Goal: Task Accomplishment & Management: Manage account settings

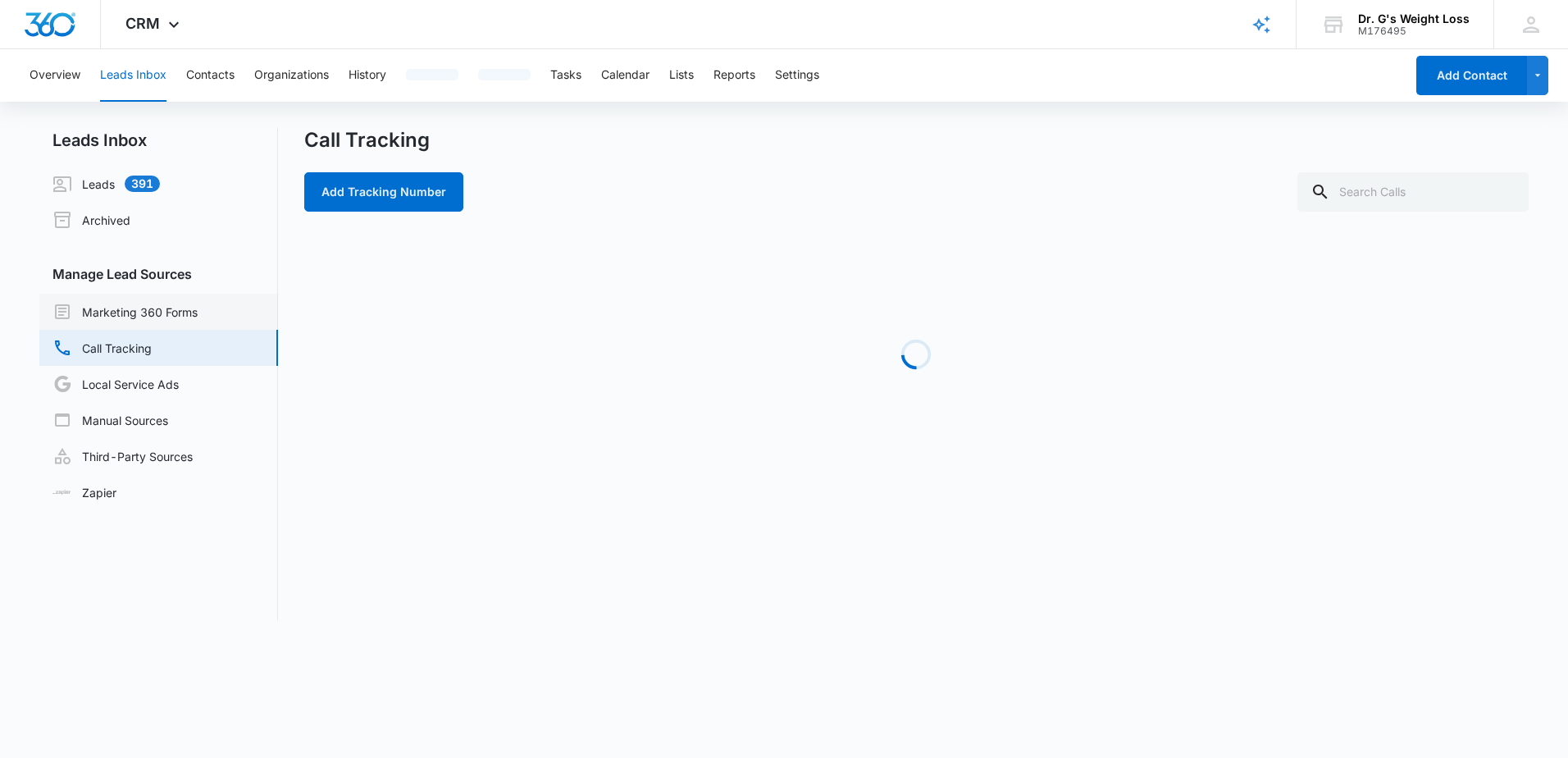
click at [143, 315] on link "Marketing 360 Forms" at bounding box center [124, 312] width 145 height 20
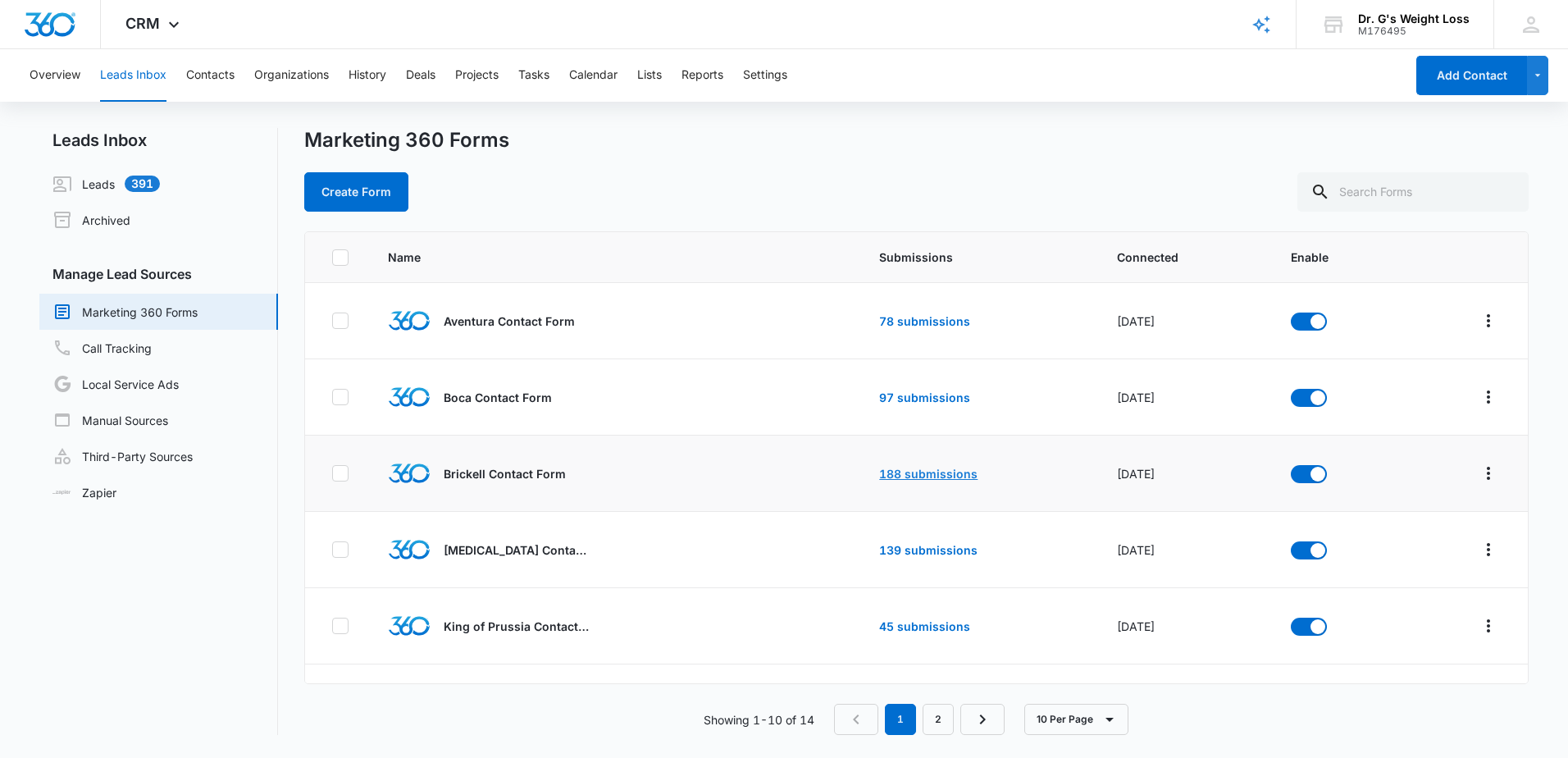
click at [908, 468] on link "188 submissions" at bounding box center [928, 474] width 99 height 14
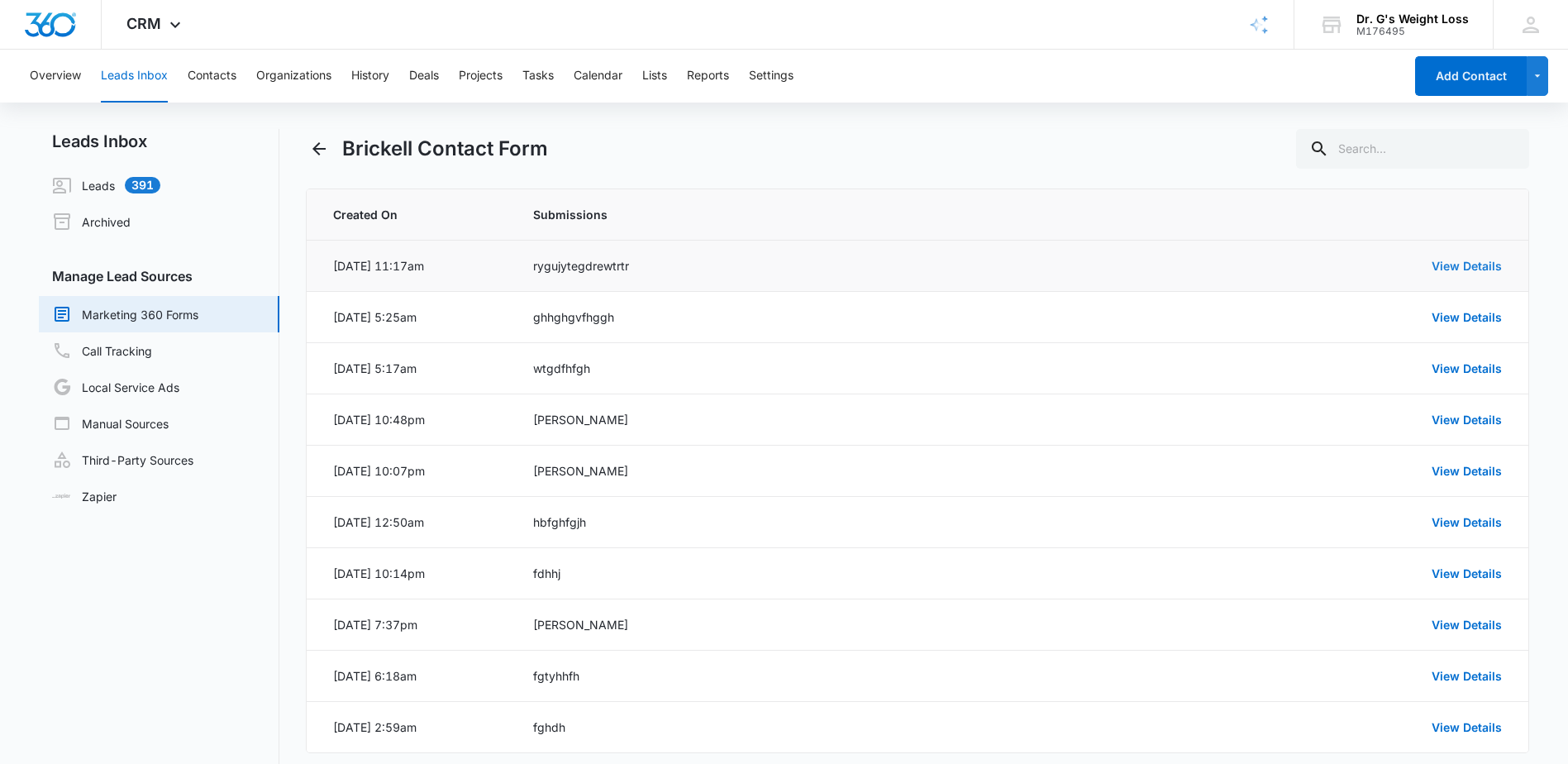
click at [1496, 266] on link "View Details" at bounding box center [1466, 266] width 70 height 14
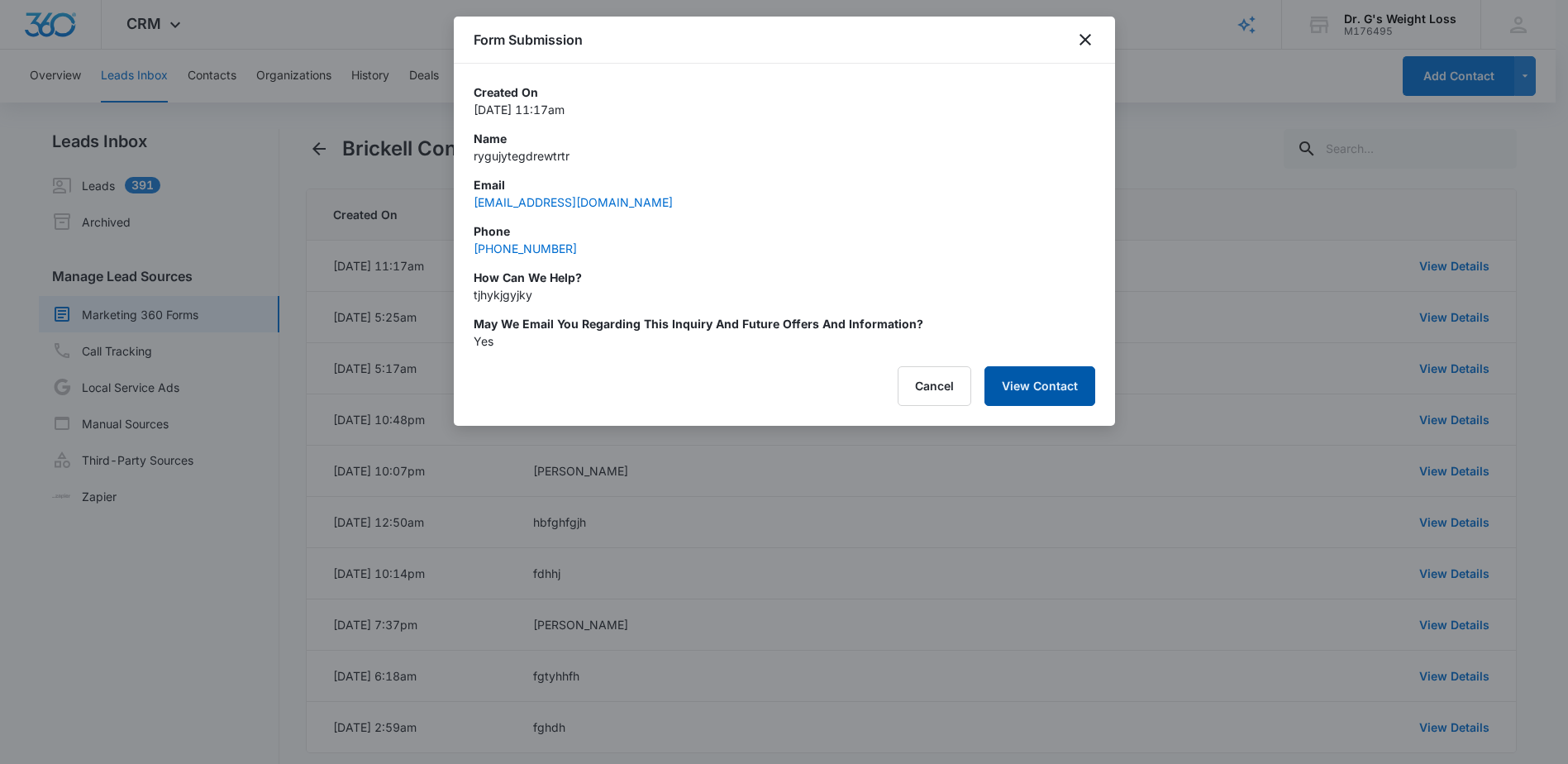
click at [1031, 391] on button "View Contact" at bounding box center [1040, 386] width 111 height 39
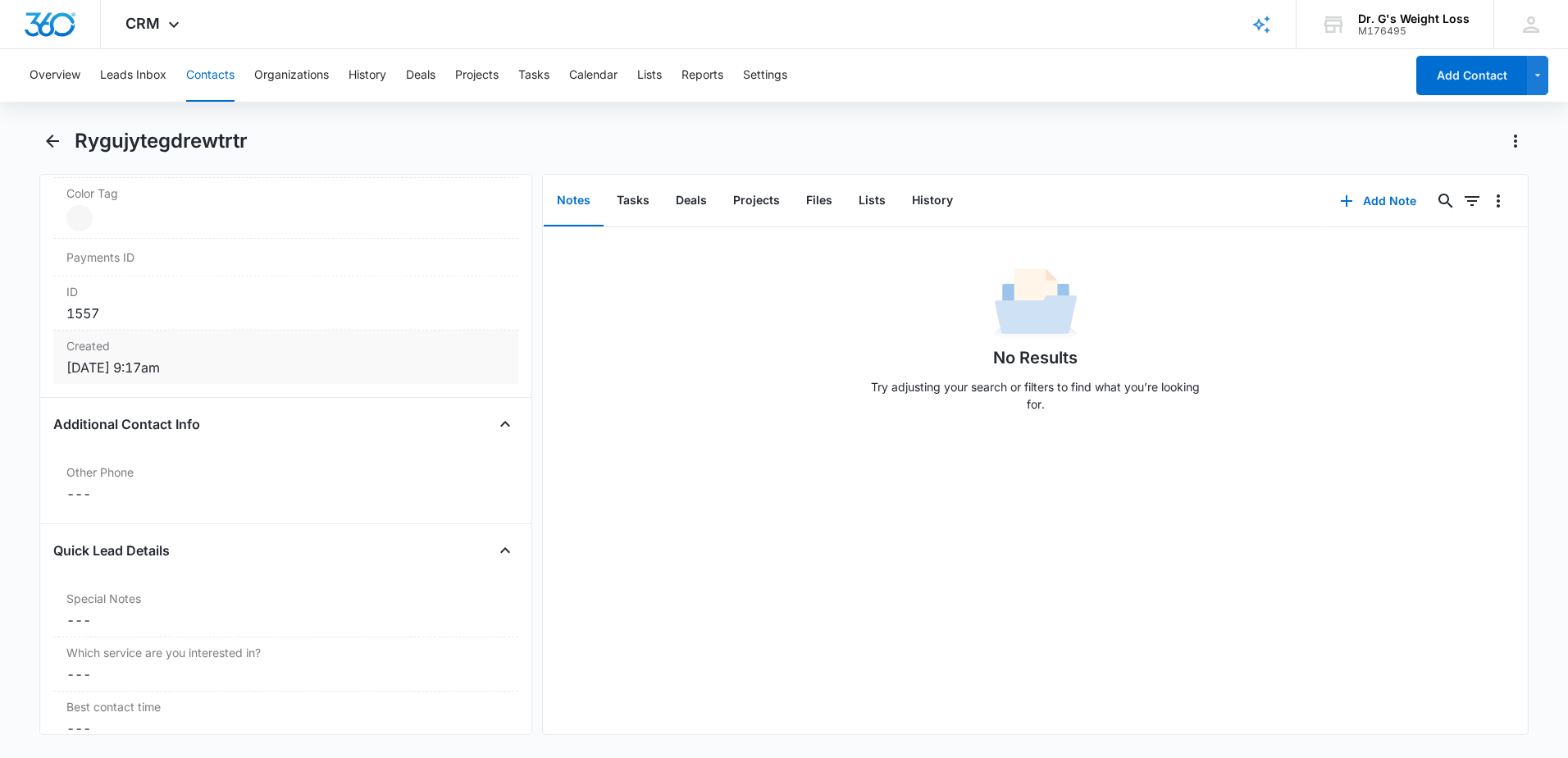
scroll to position [1066, 0]
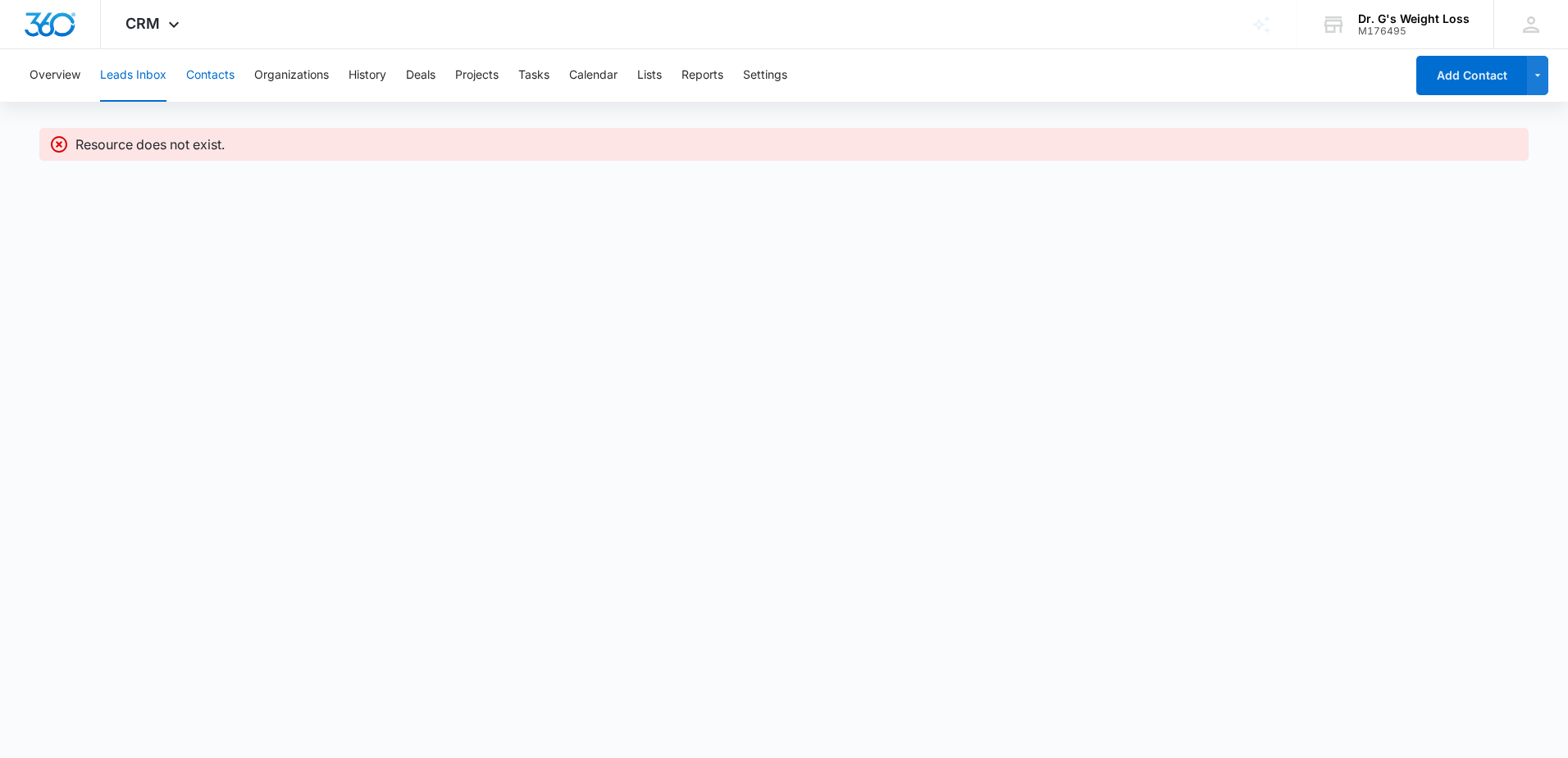
click at [210, 76] on button "Contacts" at bounding box center [210, 75] width 48 height 52
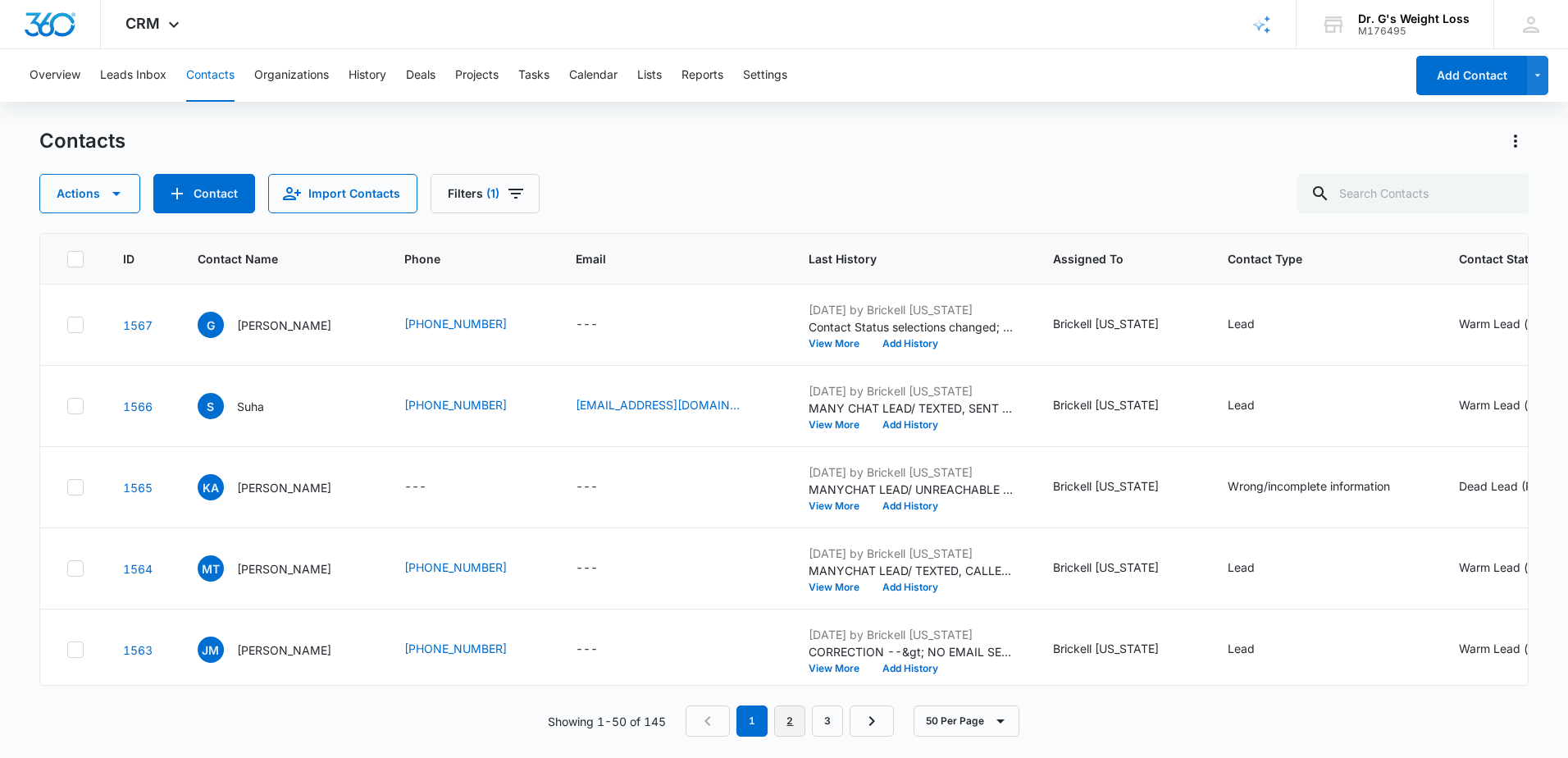
click at [799, 720] on link "2" at bounding box center [789, 721] width 31 height 31
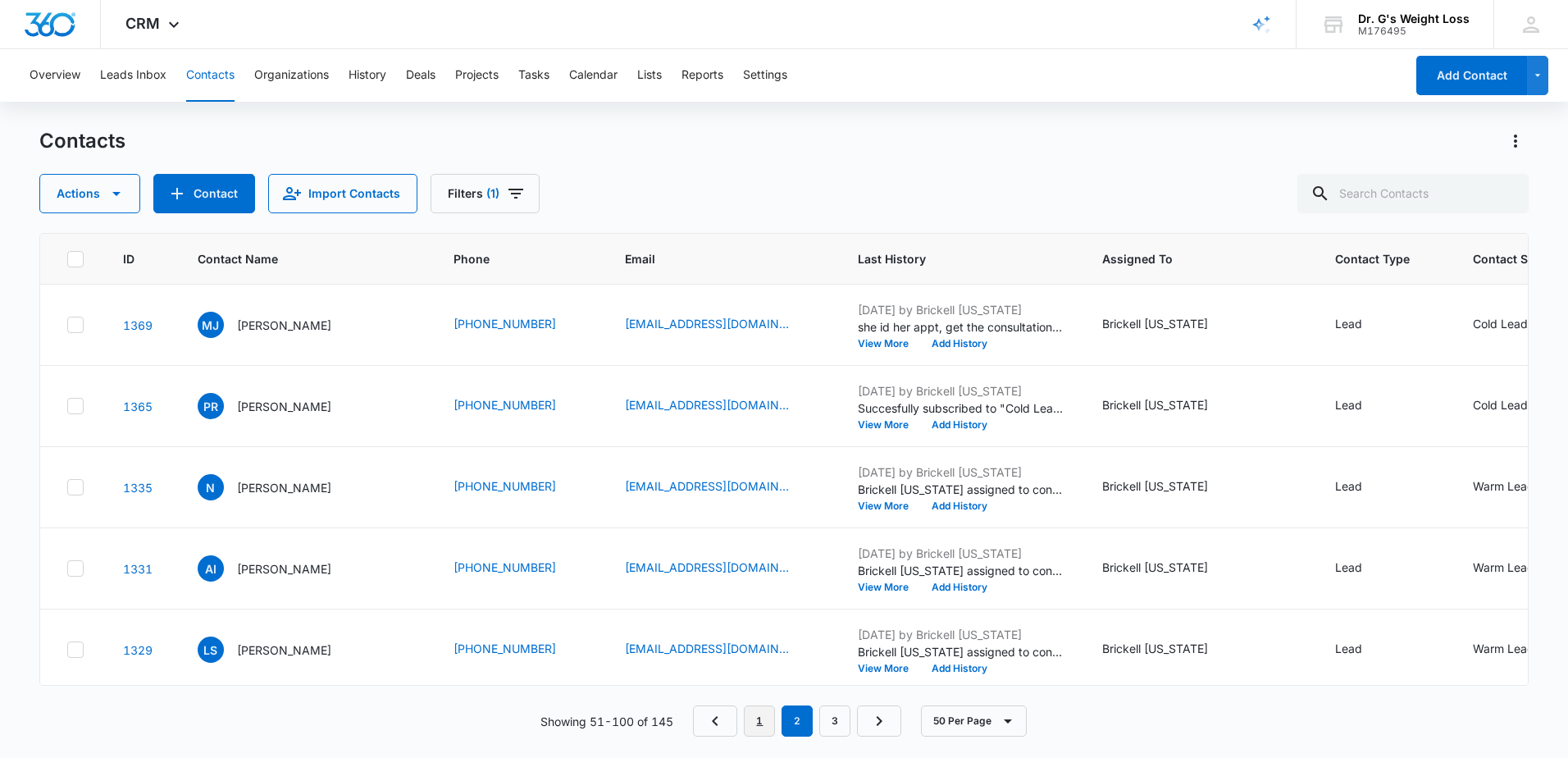
click at [763, 718] on link "1" at bounding box center [759, 721] width 31 height 31
